Goal: Task Accomplishment & Management: Use online tool/utility

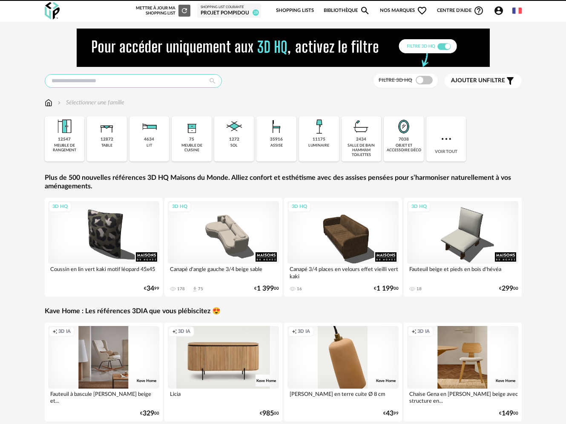
click at [120, 81] on input "text" at bounding box center [133, 81] width 177 height 14
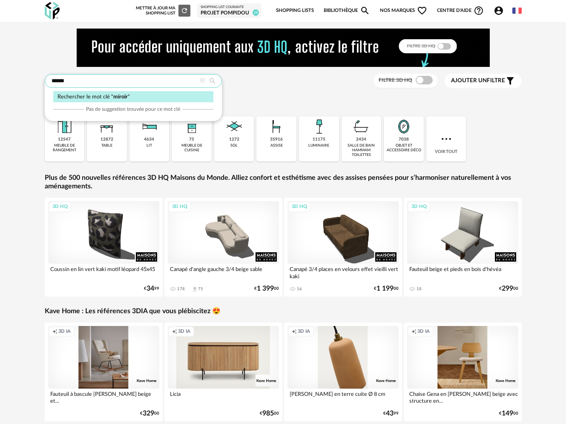
type input "******"
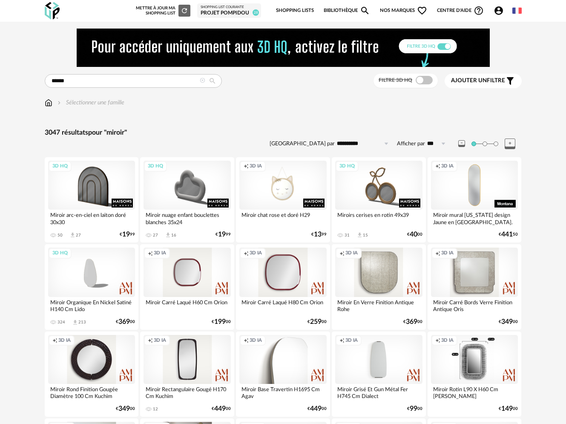
click at [405, 10] on span "Nos marques Heart Outline icon" at bounding box center [404, 11] width 48 height 18
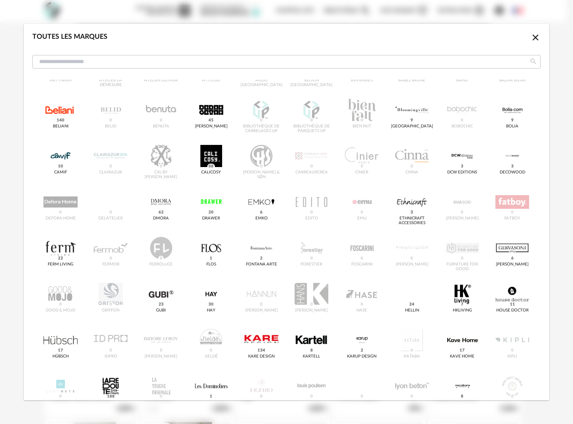
scroll to position [185, 0]
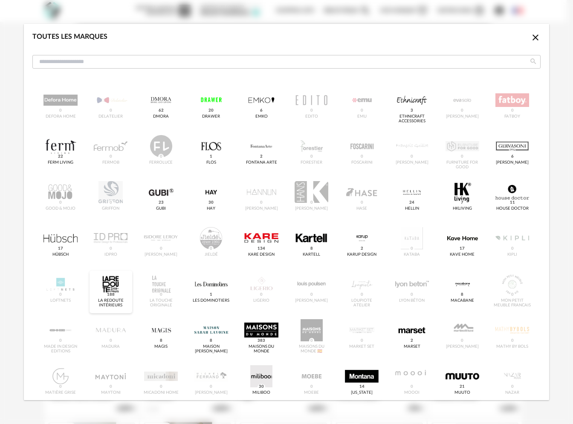
click at [115, 288] on div "dialog" at bounding box center [111, 284] width 34 height 22
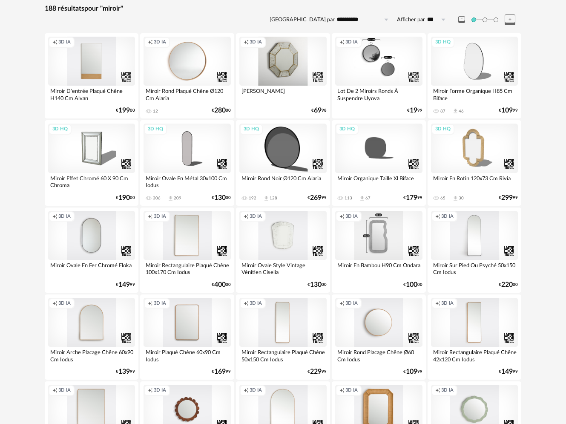
scroll to position [124, 0]
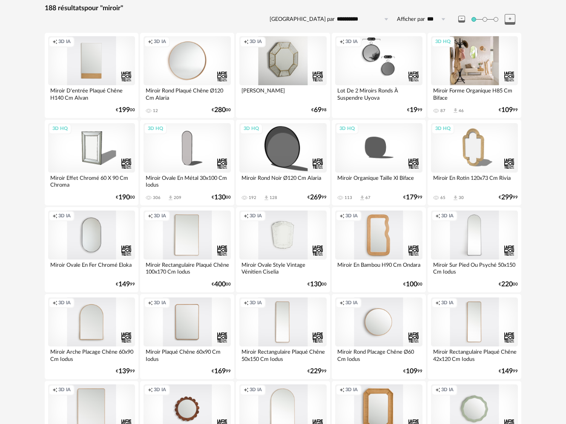
click at [496, 63] on div "3D HQ" at bounding box center [474, 60] width 87 height 49
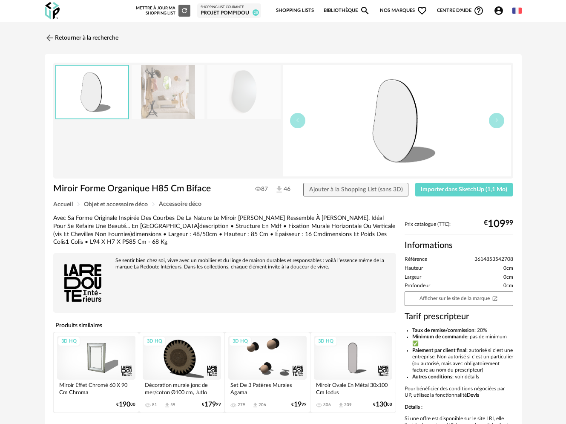
click at [161, 94] on img at bounding box center [168, 92] width 73 height 54
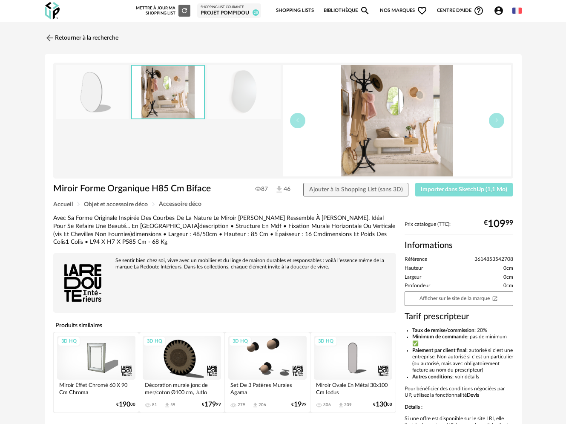
click at [432, 187] on span "Importer dans SketchUp (1,1 Mo)" at bounding box center [464, 190] width 86 height 6
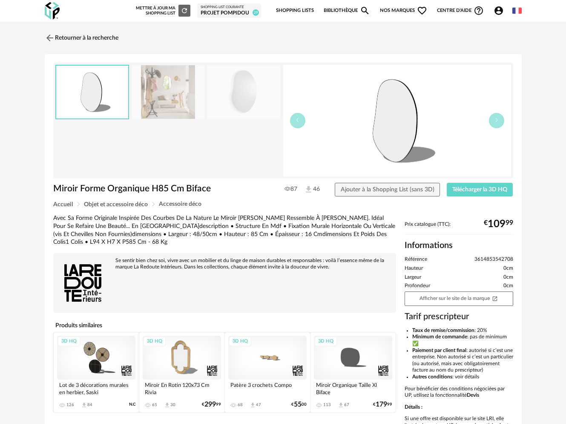
click at [192, 362] on div "3D HQ" at bounding box center [182, 358] width 78 height 44
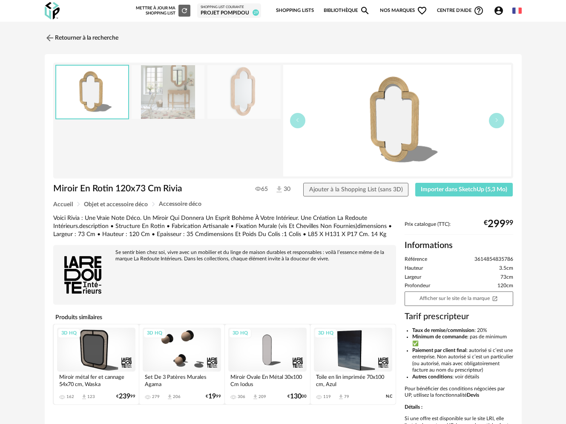
click at [197, 104] on img at bounding box center [168, 92] width 73 height 54
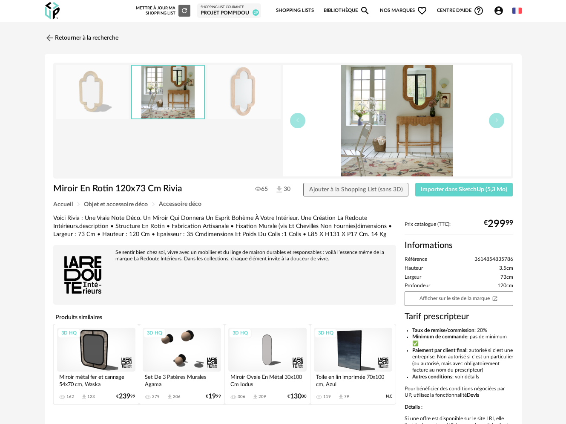
click at [181, 86] on img at bounding box center [168, 92] width 72 height 53
click at [455, 300] on link "Afficher sur le site de la marque Open In New icon" at bounding box center [459, 298] width 109 height 14
drag, startPoint x: 67, startPoint y: 39, endPoint x: 110, endPoint y: 13, distance: 49.9
click at [67, 38] on link "Retourner à la recherche" at bounding box center [82, 38] width 74 height 19
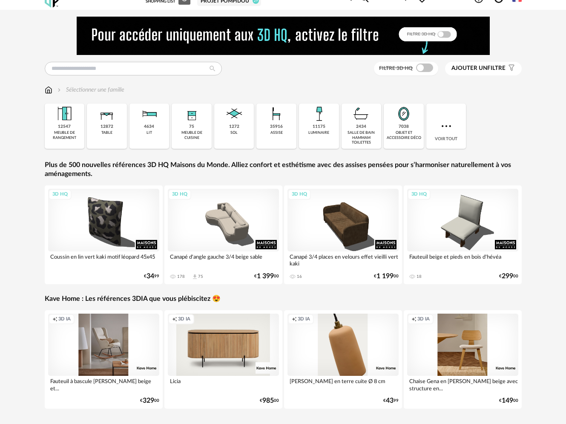
scroll to position [17, 0]
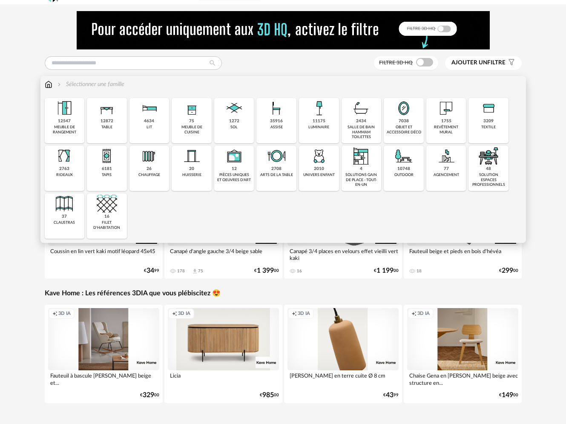
click at [412, 125] on div "objet et accessoire déco" at bounding box center [403, 130] width 35 height 10
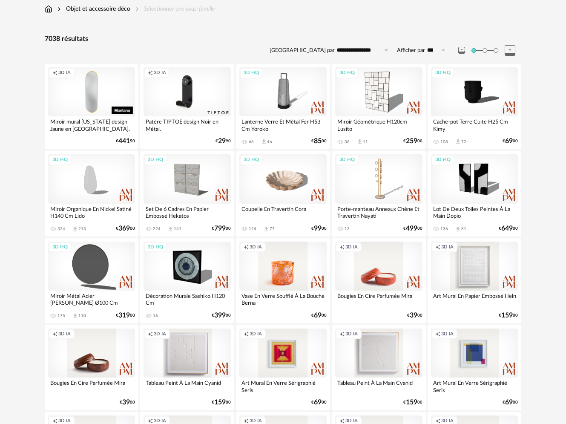
scroll to position [207, 0]
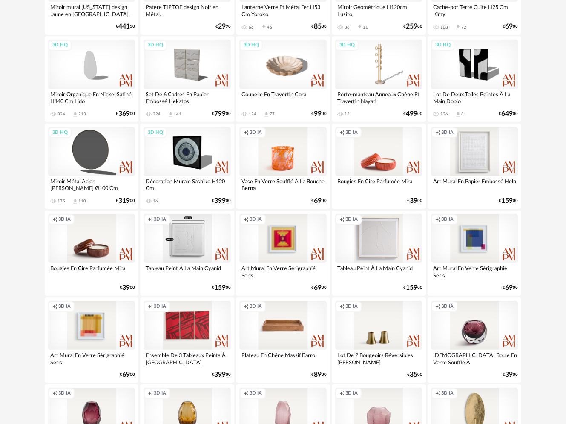
click at [185, 239] on div "Creation icon 3D IA" at bounding box center [187, 238] width 87 height 49
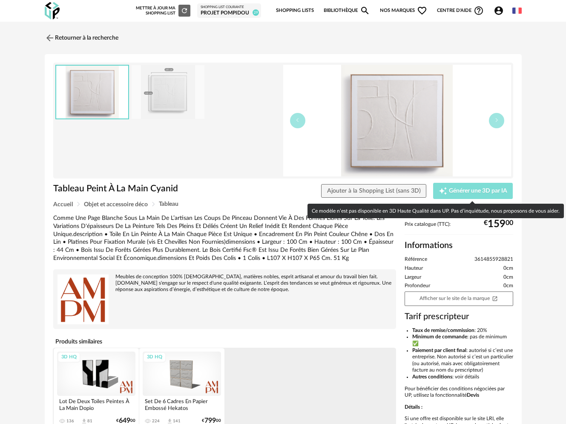
click at [484, 192] on span "Générer une 3D par IA" at bounding box center [478, 191] width 58 height 6
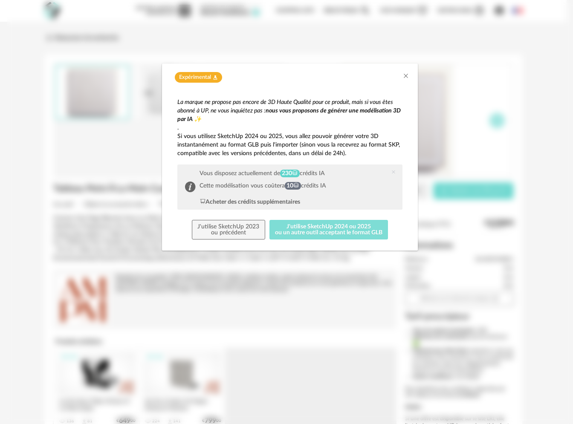
click at [360, 230] on button "J'utilise SketchUp 2024 ou 2025 ou un autre outil acceptant le format GLB" at bounding box center [328, 230] width 119 height 20
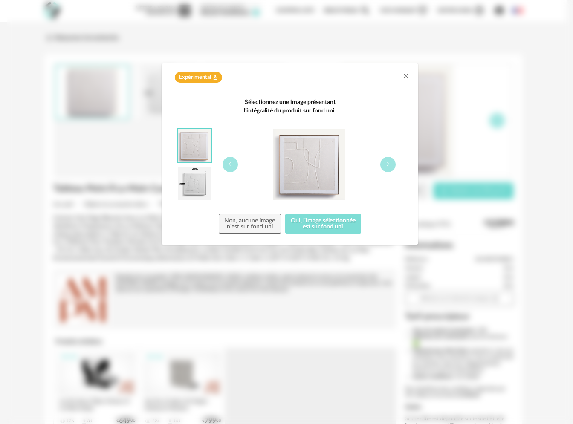
click at [337, 223] on button "Oui, l'image sélectionnée est sur fond uni" at bounding box center [323, 224] width 76 height 20
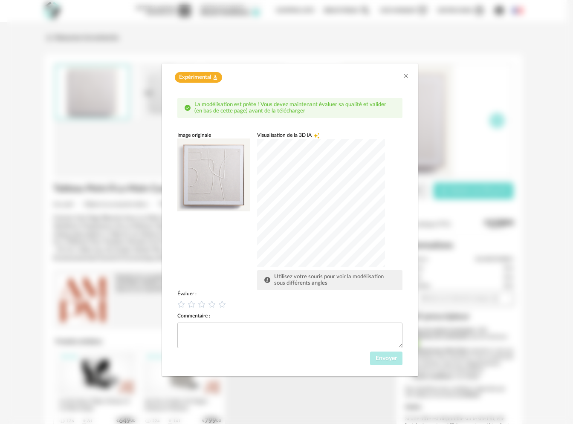
click at [324, 226] on div "dialog" at bounding box center [321, 203] width 128 height 128
click at [323, 225] on div "dialog" at bounding box center [321, 203] width 128 height 128
drag, startPoint x: 223, startPoint y: 301, endPoint x: 231, endPoint y: 305, distance: 8.8
click at [223, 301] on icon "dialog" at bounding box center [222, 304] width 9 height 9
click at [390, 356] on span "Envoyer" at bounding box center [385, 358] width 21 height 6
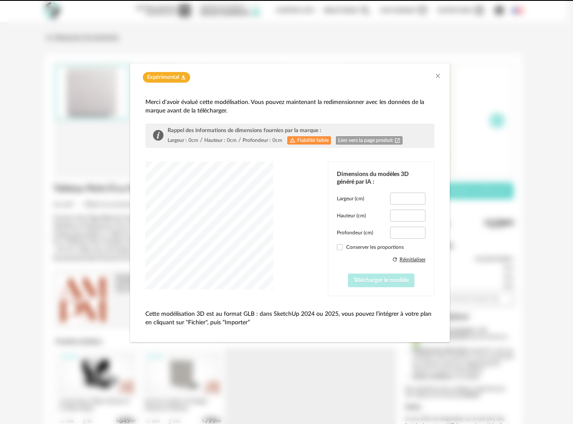
type input "*****"
type input "***"
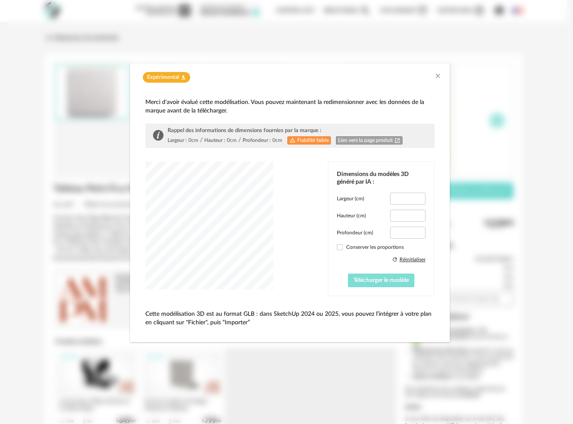
click at [389, 282] on span "Télécharger le modèle" at bounding box center [380, 280] width 55 height 6
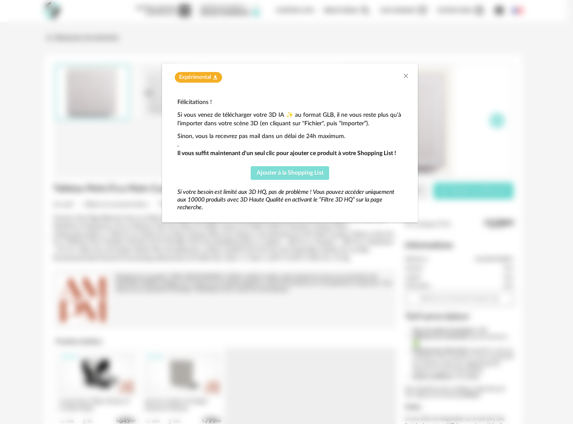
click at [285, 172] on span "Ajouter à la Shopping List" at bounding box center [289, 173] width 67 height 6
